Goal: Task Accomplishment & Management: Manage account settings

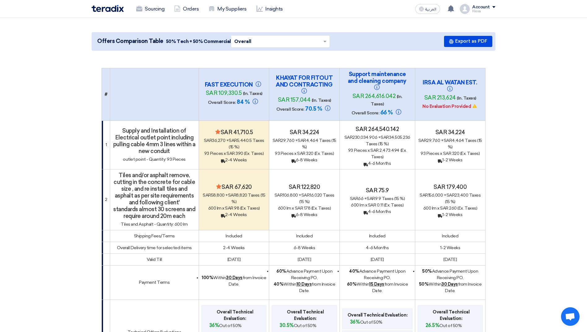
click at [493, 8] on div "Account" at bounding box center [483, 7] width 23 height 5
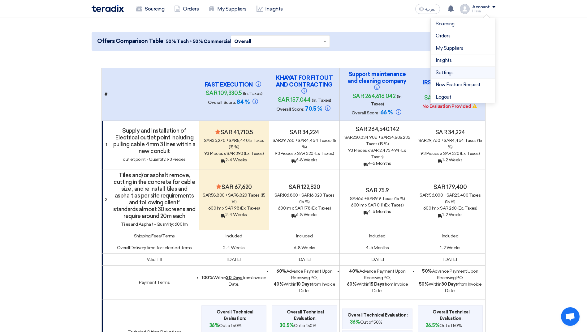
click at [467, 74] on link "Settings" at bounding box center [463, 72] width 54 height 7
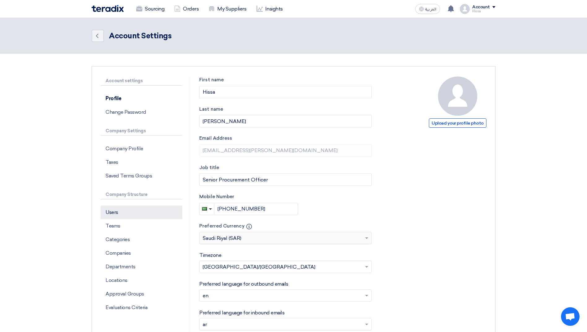
click at [117, 213] on p "Users" at bounding box center [142, 213] width 82 height 14
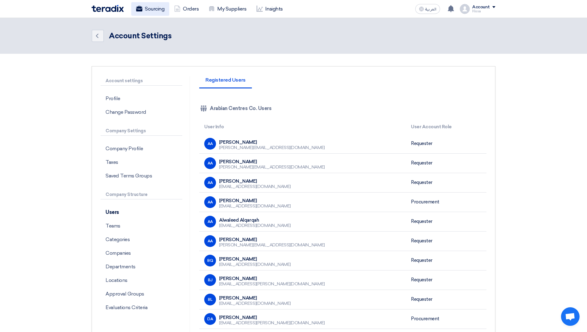
click at [144, 6] on link "Sourcing" at bounding box center [150, 9] width 38 height 14
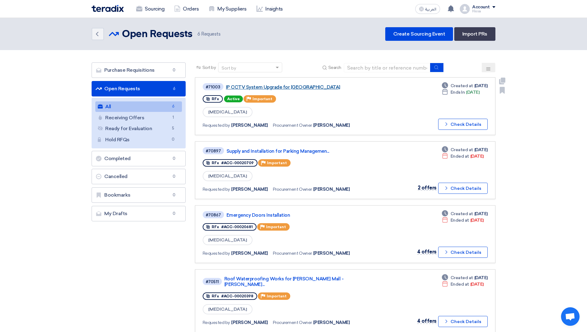
click at [275, 85] on link "IP CCTV System Upgrade for [GEOGRAPHIC_DATA]" at bounding box center [303, 87] width 155 height 6
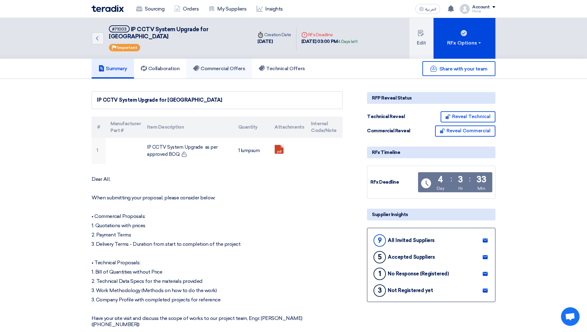
click at [211, 66] on h5 "Commercial Offers" at bounding box center [219, 69] width 52 height 6
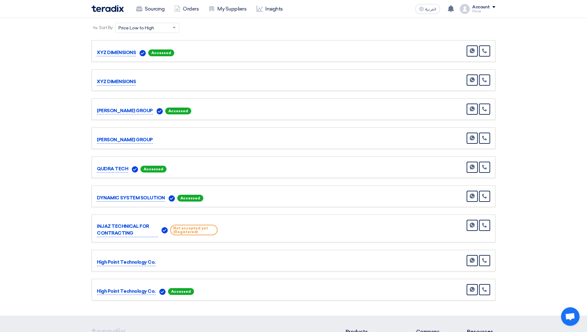
scroll to position [62, 0]
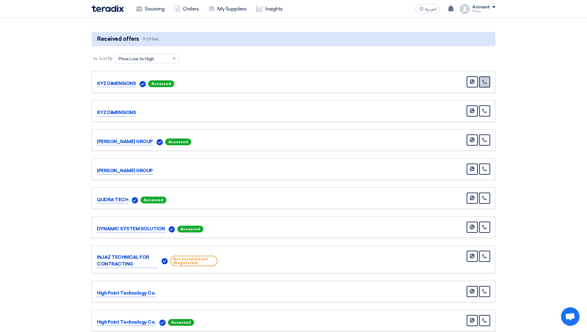
click at [482, 79] on icon at bounding box center [484, 81] width 5 height 5
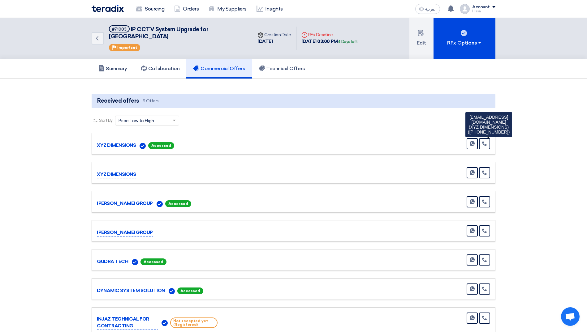
click at [536, 116] on section "Received offers 9 Offers Sort By Sort by × Price Low to High × Send Message" at bounding box center [293, 244] width 587 height 330
click at [487, 199] on icon at bounding box center [484, 201] width 5 height 5
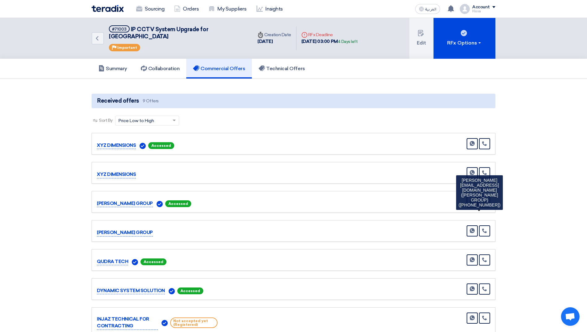
click at [518, 195] on section "Received offers 9 Offers Sort By Sort by × Price Low to High × Send Message" at bounding box center [293, 244] width 587 height 330
click at [535, 217] on section "Received offers 9 Offers Sort By Sort by × Price Low to High × Send Message" at bounding box center [293, 244] width 587 height 330
click at [533, 195] on section "Received offers 9 Offers Sort By Sort by × Price Low to High × Send Message" at bounding box center [293, 244] width 587 height 330
click at [486, 258] on use at bounding box center [484, 260] width 5 height 5
click at [505, 251] on section "Received offers 9 Offers Sort By Sort by × Price Low to High × Send Message" at bounding box center [293, 244] width 587 height 330
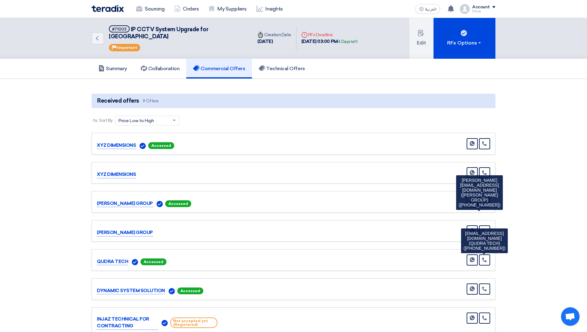
click at [484, 200] on use at bounding box center [484, 202] width 5 height 5
click at [484, 257] on icon at bounding box center [484, 259] width 5 height 5
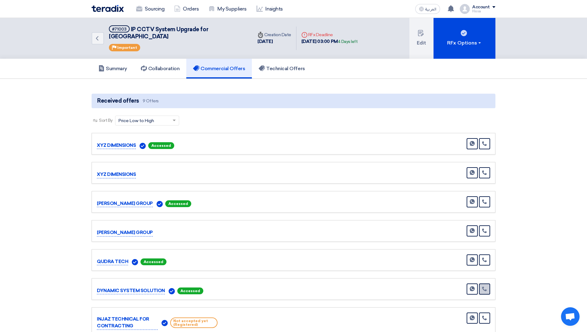
click at [487, 284] on link at bounding box center [484, 289] width 11 height 11
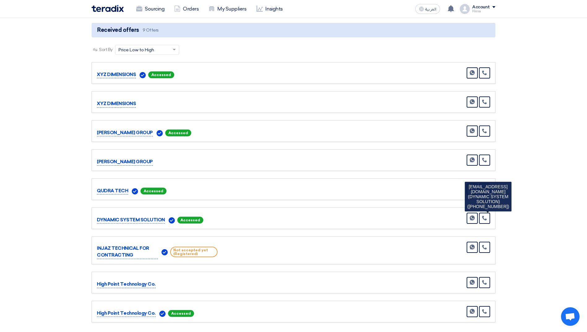
scroll to position [62, 0]
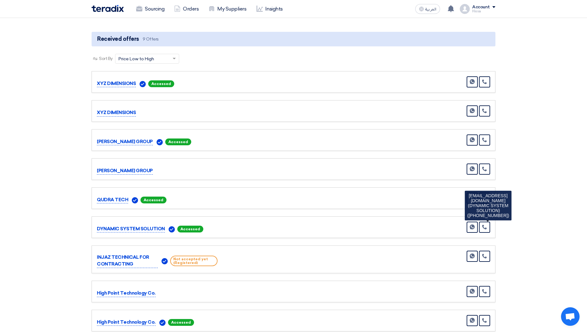
click at [527, 132] on section "Received offers 9 Offers Sort By Sort by × Price Low to High × Send Message" at bounding box center [293, 182] width 587 height 330
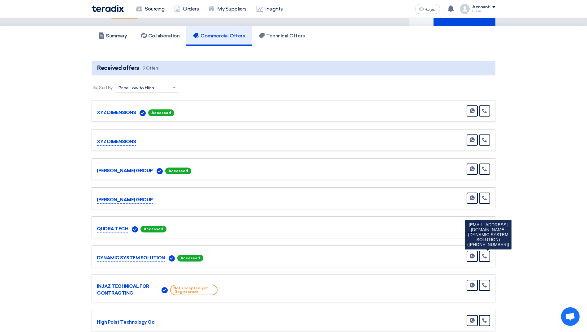
scroll to position [0, 0]
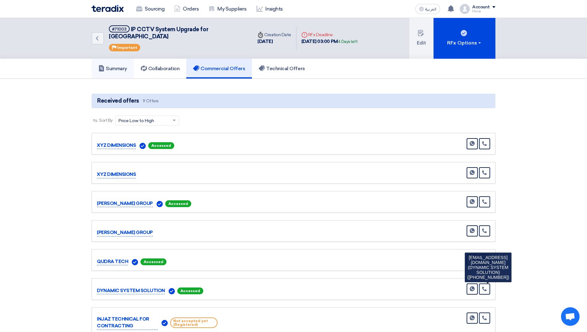
click at [114, 66] on link "Summary" at bounding box center [113, 69] width 42 height 20
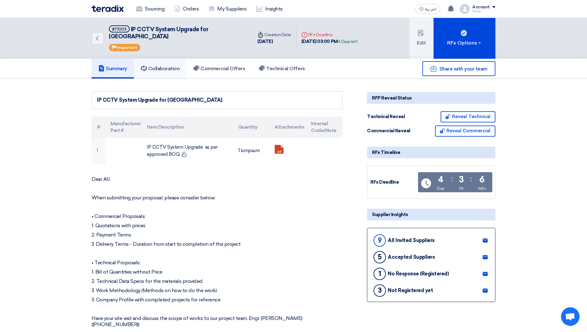
click at [159, 66] on h5 "Collaboration" at bounding box center [160, 69] width 39 height 6
